Goal: Find specific page/section: Find specific page/section

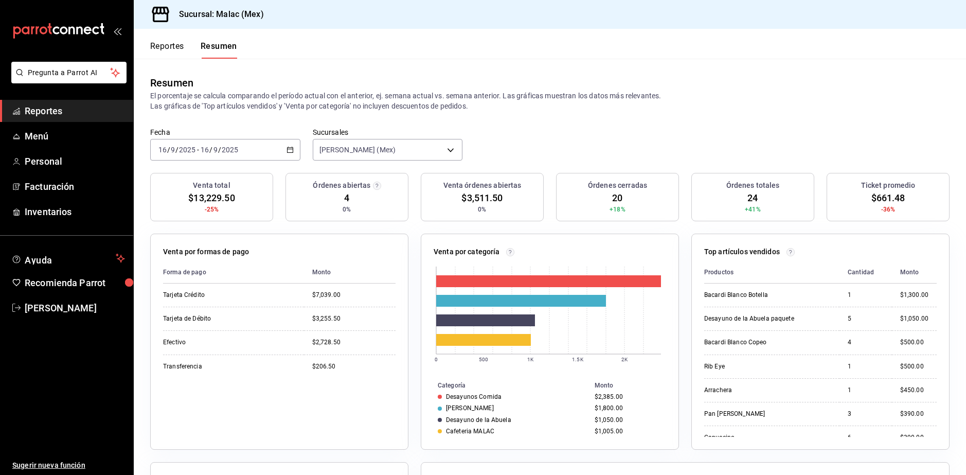
click at [181, 44] on button "Reportes" at bounding box center [167, 49] width 34 height 17
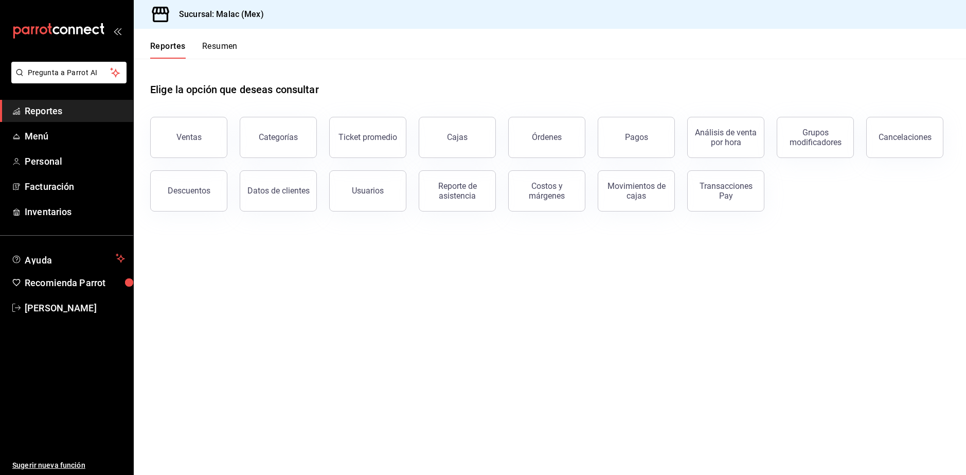
click at [225, 51] on button "Resumen" at bounding box center [219, 49] width 35 height 17
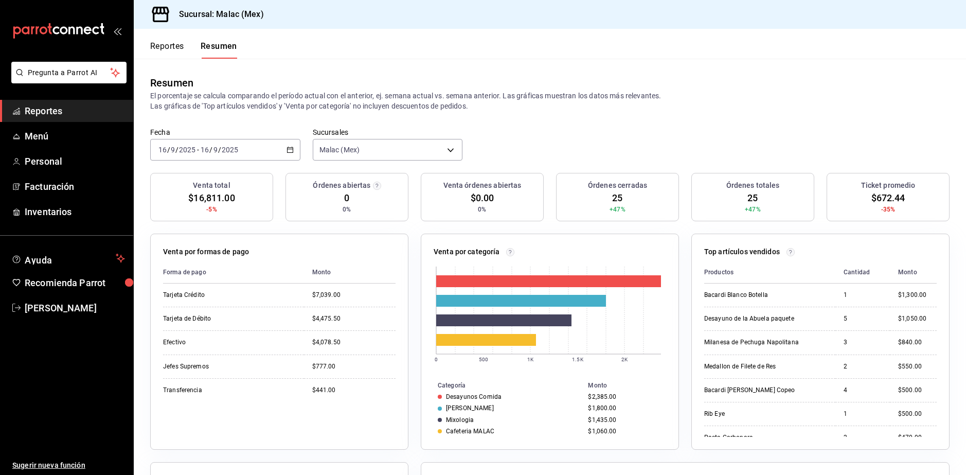
click at [102, 112] on span "Reportes" at bounding box center [75, 111] width 100 height 14
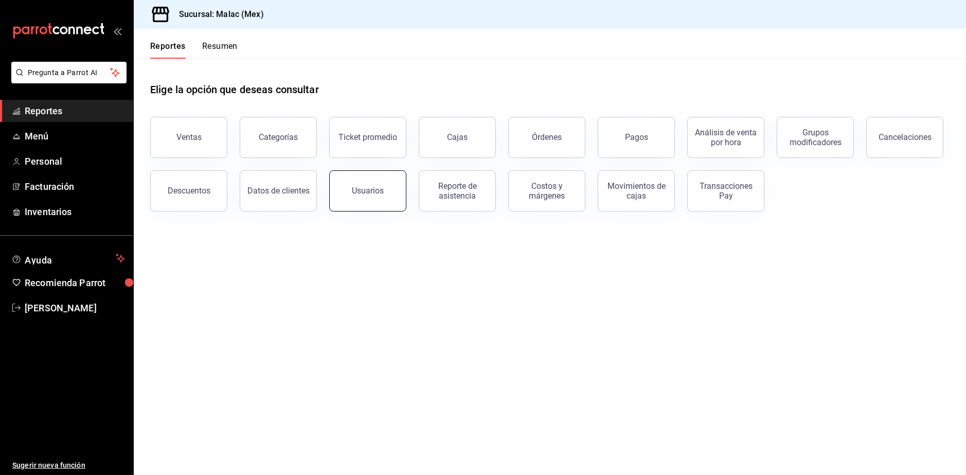
click at [376, 198] on button "Usuarios" at bounding box center [367, 190] width 77 height 41
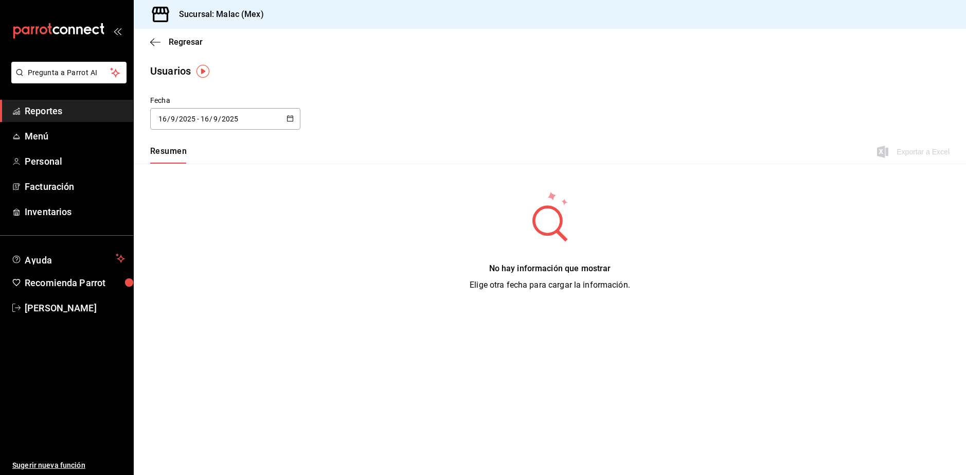
click at [257, 119] on div "[DATE] [DATE] - [DATE] [DATE]" at bounding box center [225, 119] width 150 height 22
click at [201, 231] on li "Mes actual" at bounding box center [198, 220] width 97 height 23
type input "[DATE]"
type input "1"
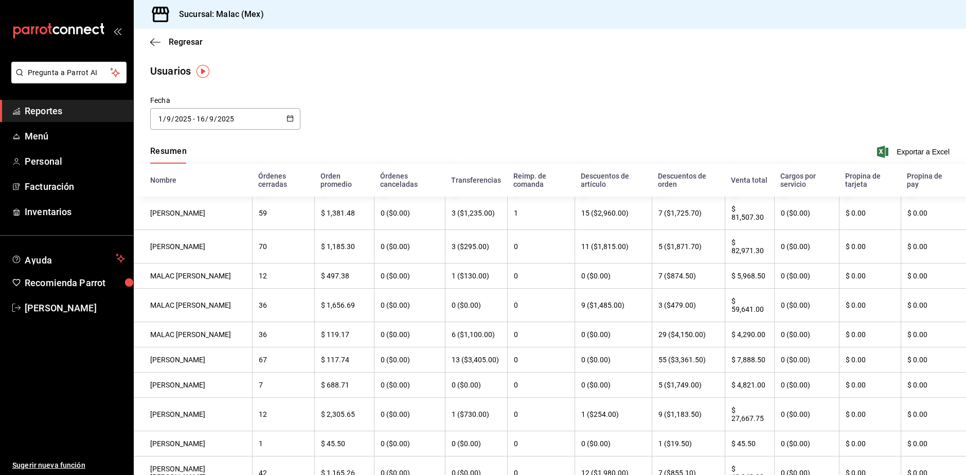
click at [33, 105] on span "Reportes" at bounding box center [75, 111] width 100 height 14
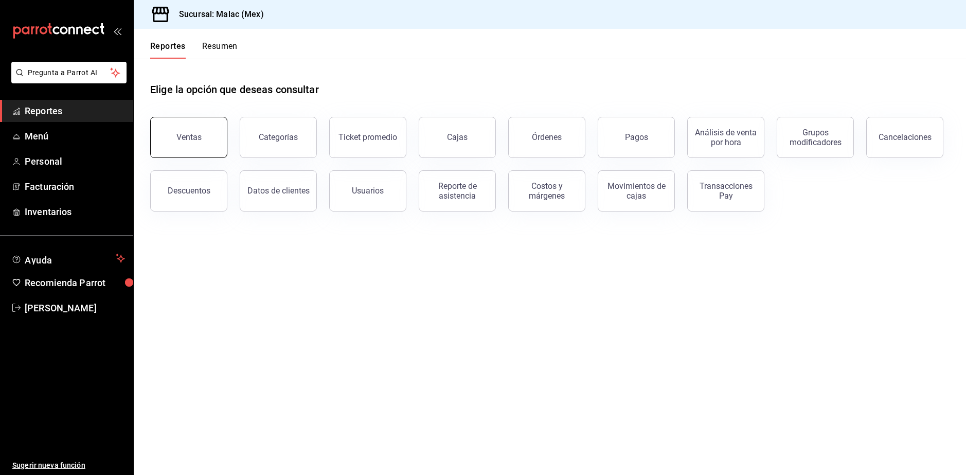
click at [180, 137] on div "Ventas" at bounding box center [188, 137] width 25 height 10
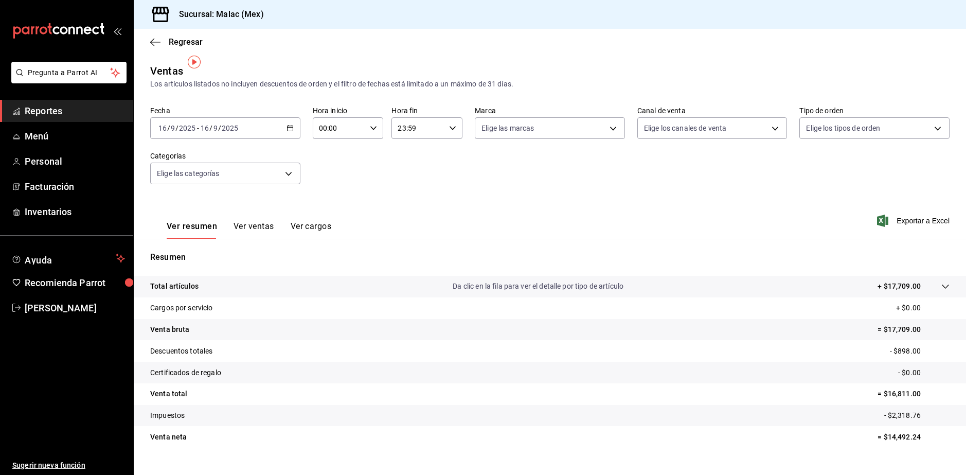
scroll to position [18, 0]
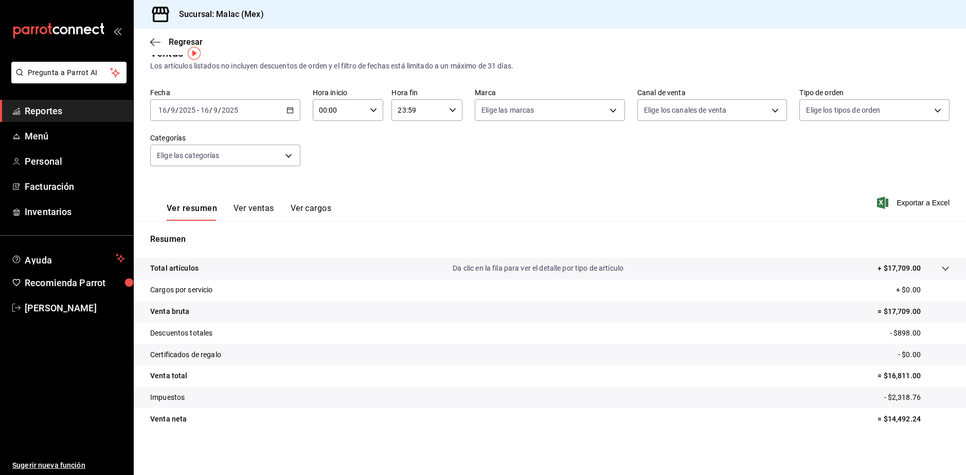
click at [71, 110] on span "Reportes" at bounding box center [75, 111] width 100 height 14
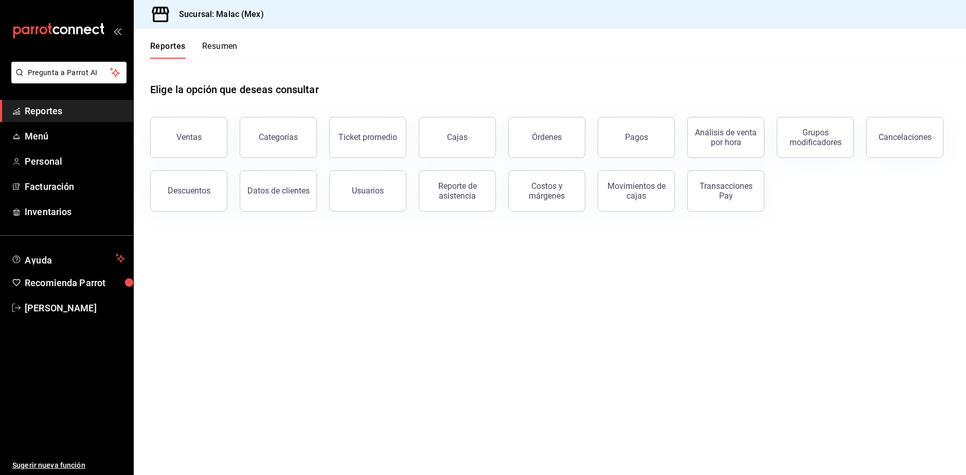
click at [226, 52] on button "Resumen" at bounding box center [219, 49] width 35 height 17
